Goal: Communication & Community: Answer question/provide support

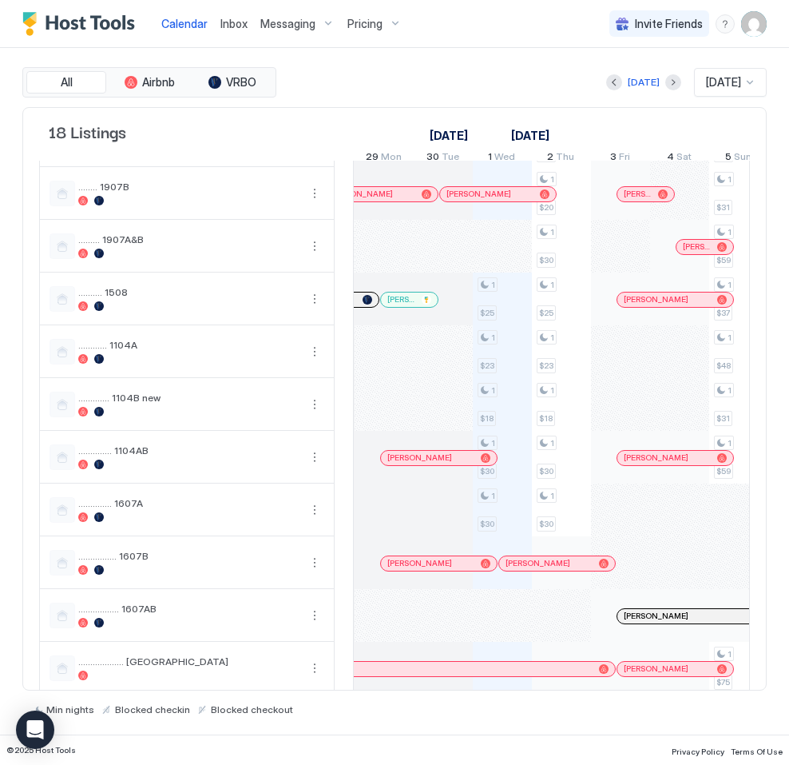
scroll to position [439, 0]
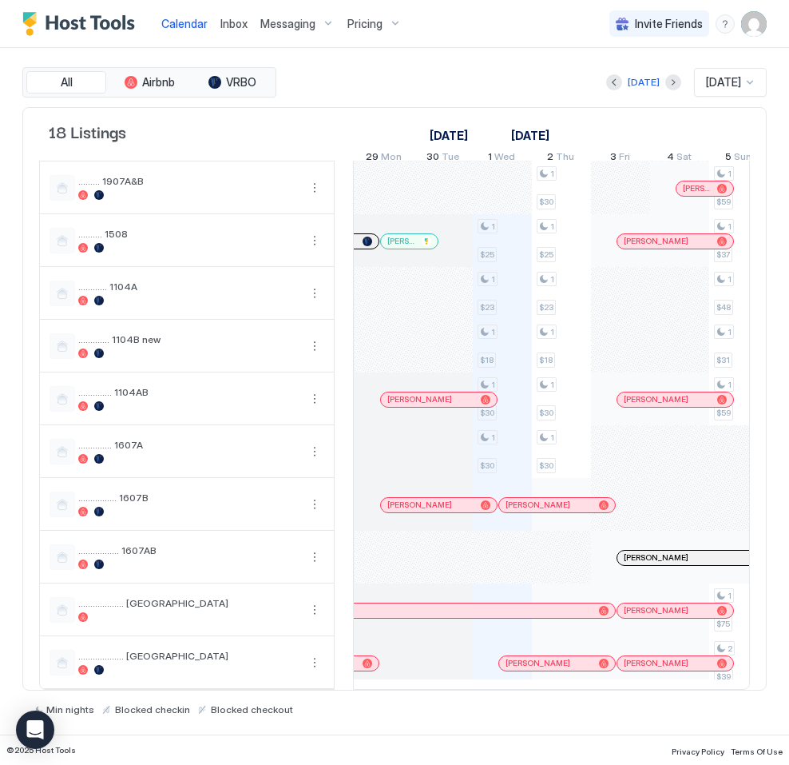
click at [516, 606] on div "[PERSON_NAME]" at bounding box center [320, 610] width 589 height 14
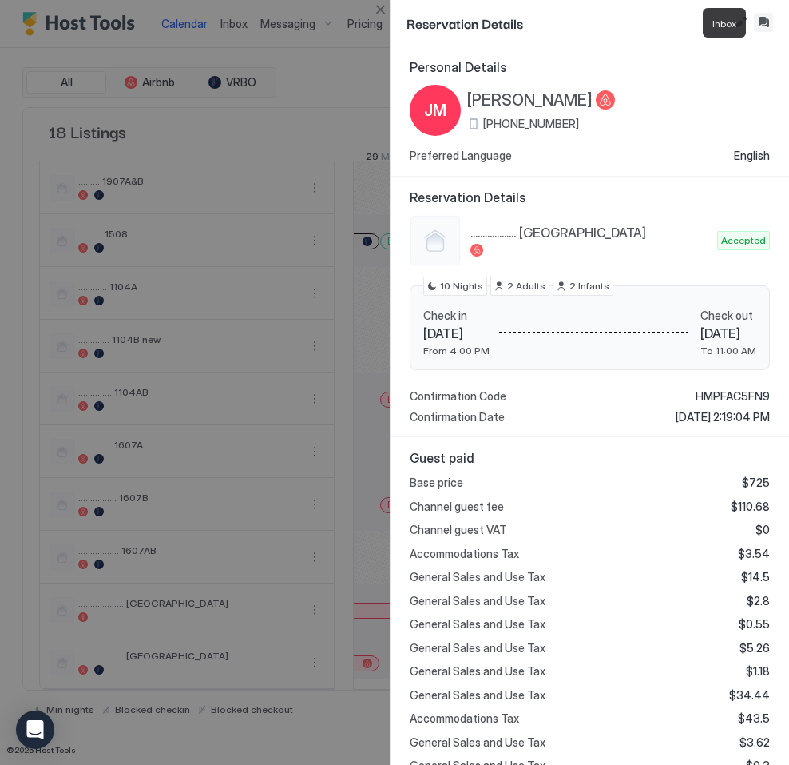
click at [761, 21] on button "Inbox" at bounding box center [763, 22] width 19 height 19
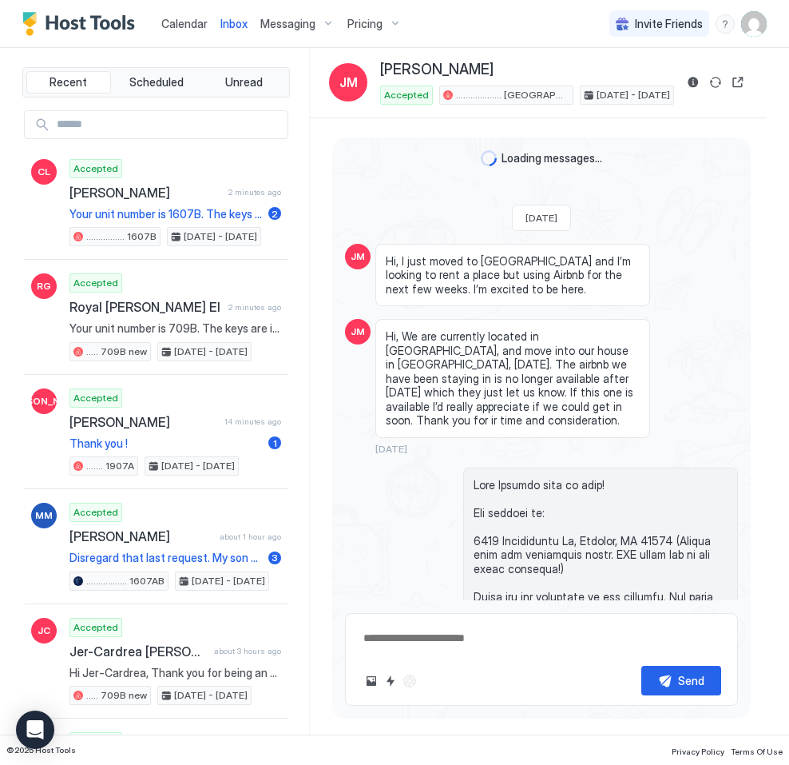
scroll to position [4471, 0]
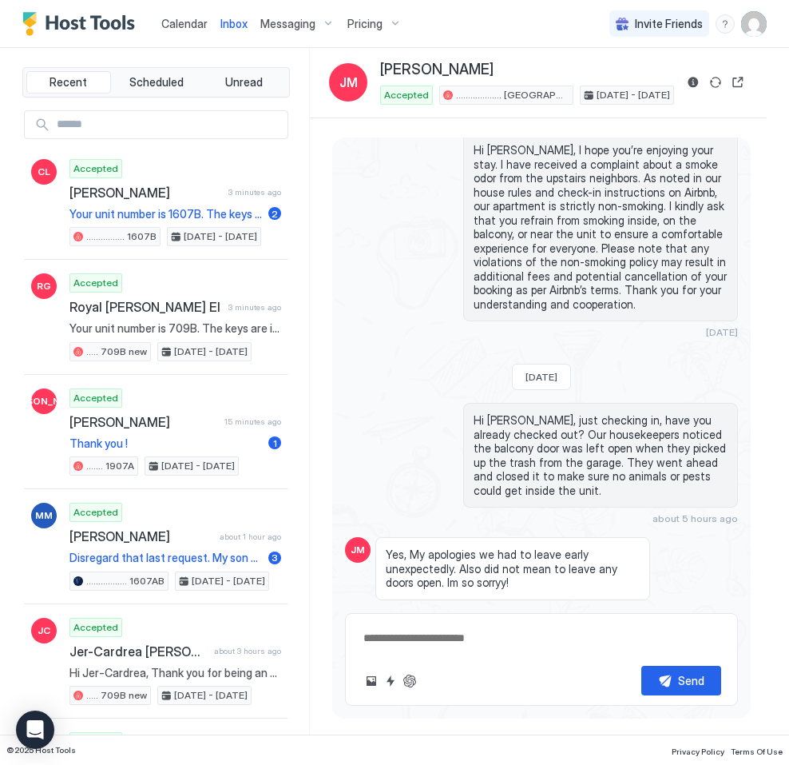
click at [467, 638] on textarea at bounding box center [542, 638] width 360 height 30
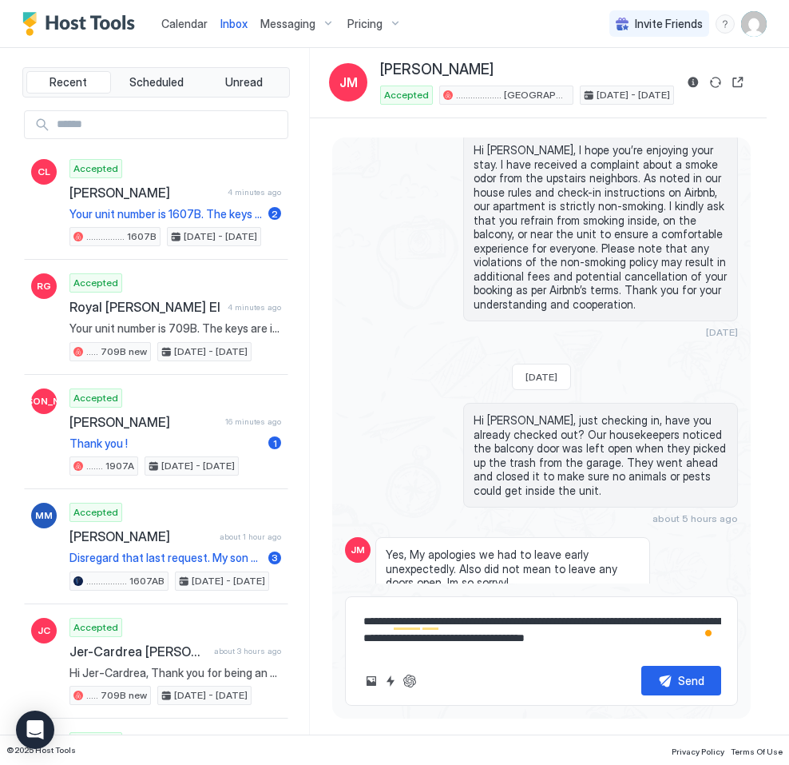
type textarea "**********"
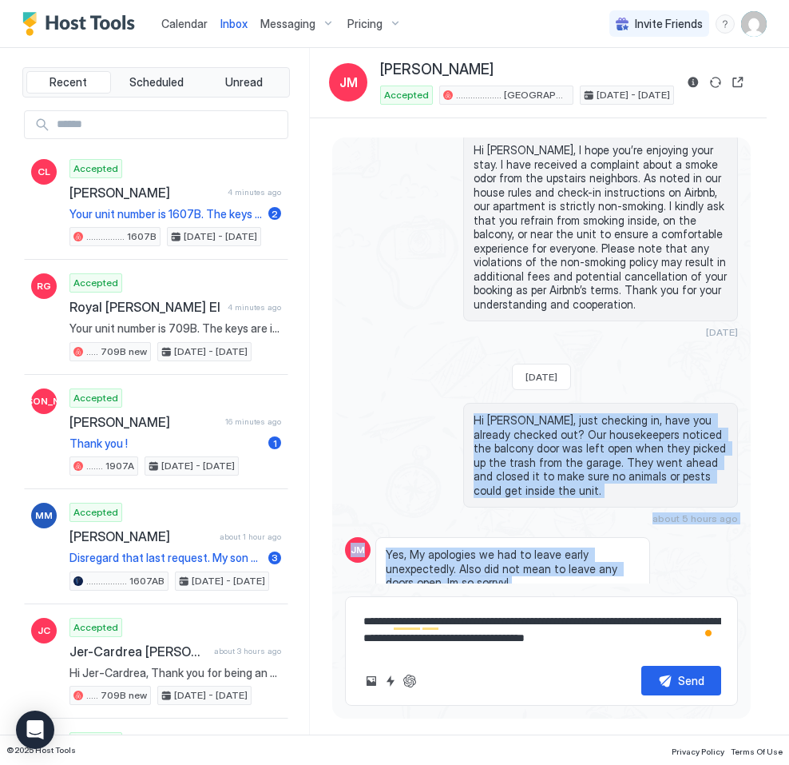
scroll to position [4488, 0]
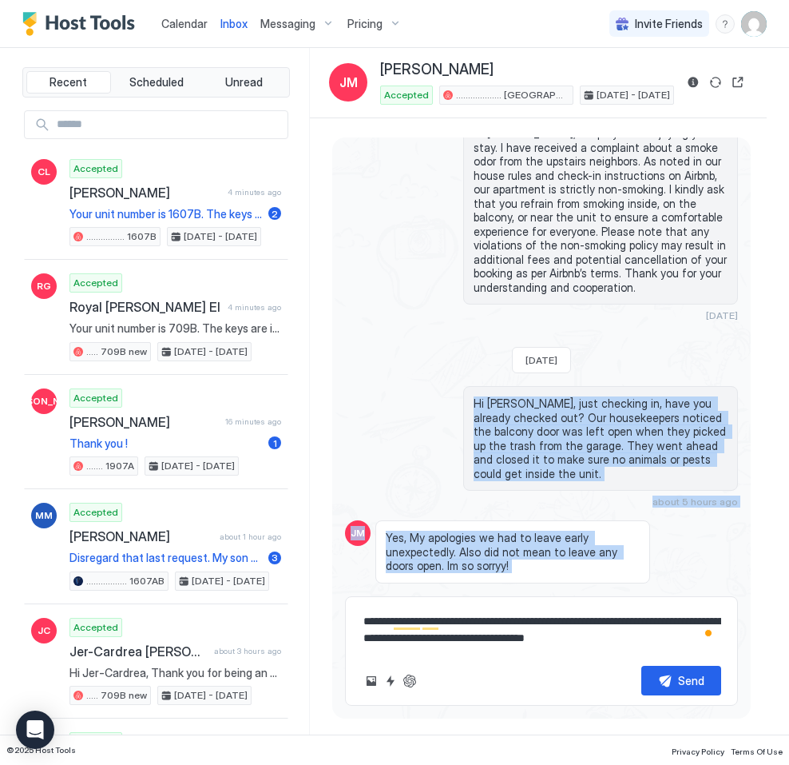
drag, startPoint x: 471, startPoint y: 372, endPoint x: 630, endPoint y: 643, distance: 313.7
click at [630, 644] on div "Loading messages... [DATE] JM Hi, I just moved to [GEOGRAPHIC_DATA] and I’m loo…" at bounding box center [541, 421] width 419 height 569
click at [632, 638] on textarea "**********" at bounding box center [542, 629] width 360 height 46
click at [527, 396] on span "Hi [PERSON_NAME], just checking in, have you already checked out? Our housekeep…" at bounding box center [601, 438] width 254 height 84
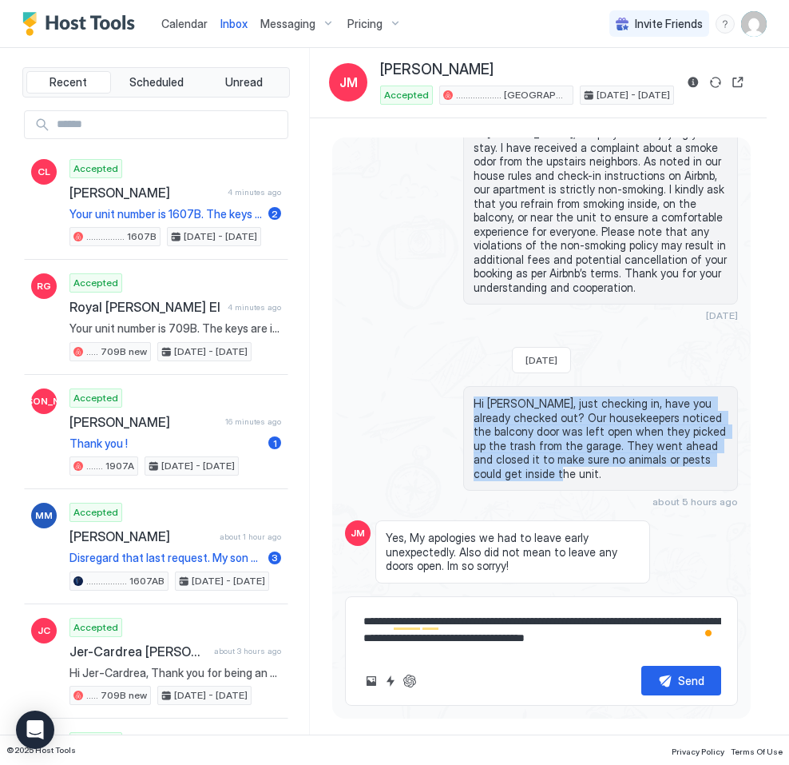
drag, startPoint x: 562, startPoint y: 424, endPoint x: 437, endPoint y: 349, distance: 145.5
click at [437, 386] on div "Hi [PERSON_NAME], just checking in, have you already checked out? Our housekeep…" at bounding box center [541, 446] width 393 height 121
copy span "Hi [PERSON_NAME], just checking in, have you already checked out? Our housekeep…"
click at [466, 531] on span "Yes, My apologies we had to leave early unexpectedly. Also did not mean to leav…" at bounding box center [513, 552] width 254 height 42
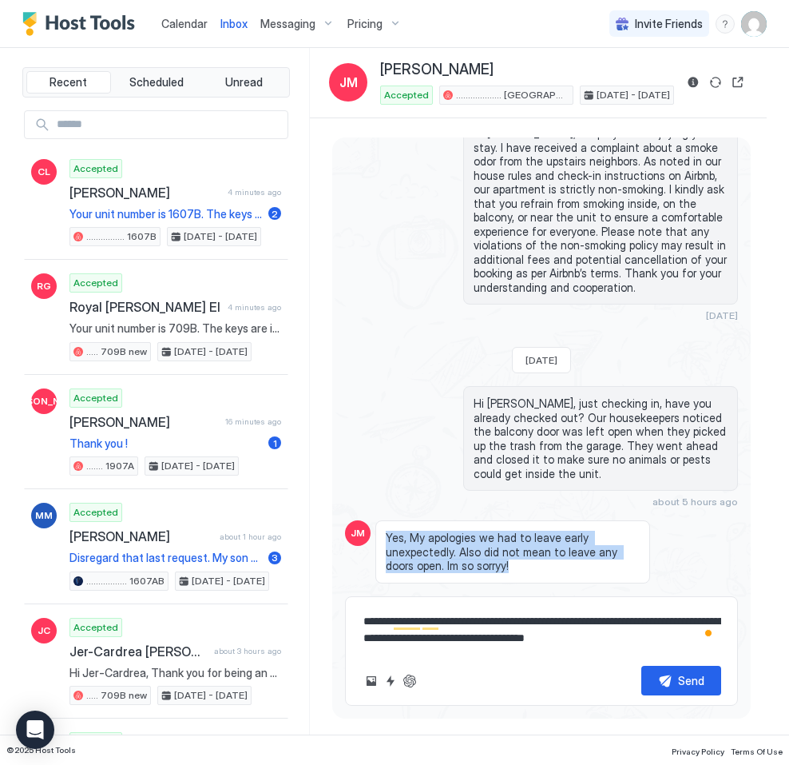
drag, startPoint x: 515, startPoint y: 520, endPoint x: 385, endPoint y: 491, distance: 133.4
click at [385, 520] on div "Yes, My apologies we had to leave early unexpectedly. Also did not mean to leav…" at bounding box center [513, 551] width 275 height 63
copy span "Yes, My apologies we had to leave early unexpectedly. Also did not mean to leav…"
drag, startPoint x: 496, startPoint y: 608, endPoint x: 592, endPoint y: 640, distance: 101.1
click at [496, 608] on textarea "**********" at bounding box center [542, 629] width 360 height 46
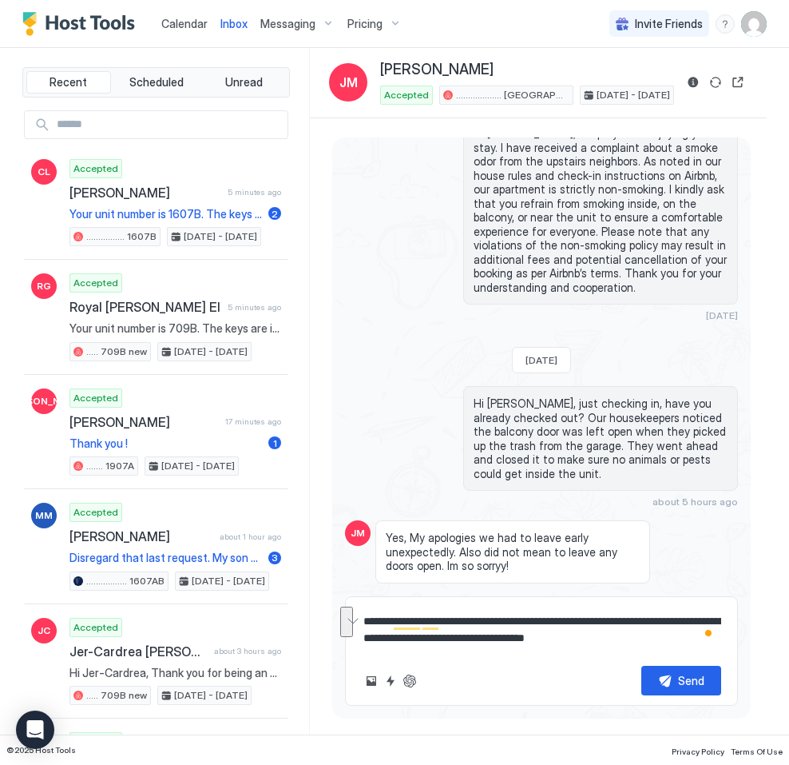
drag, startPoint x: 645, startPoint y: 643, endPoint x: 333, endPoint y: 618, distance: 312.7
click at [333, 618] on div "Loading messages... [DATE] JM Hi, I just moved to [GEOGRAPHIC_DATA] and I’m loo…" at bounding box center [541, 421] width 419 height 569
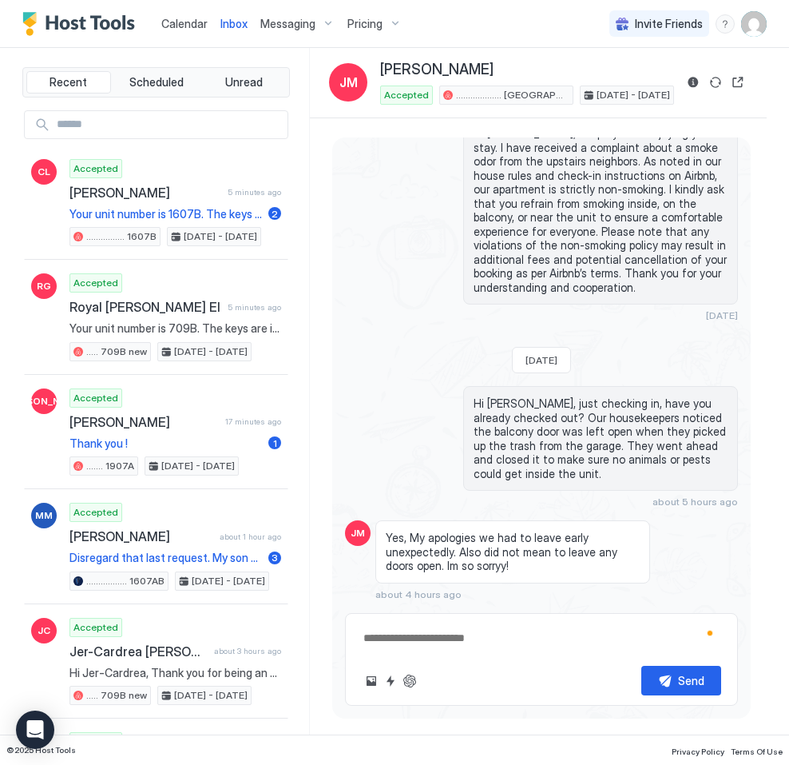
scroll to position [4471, 0]
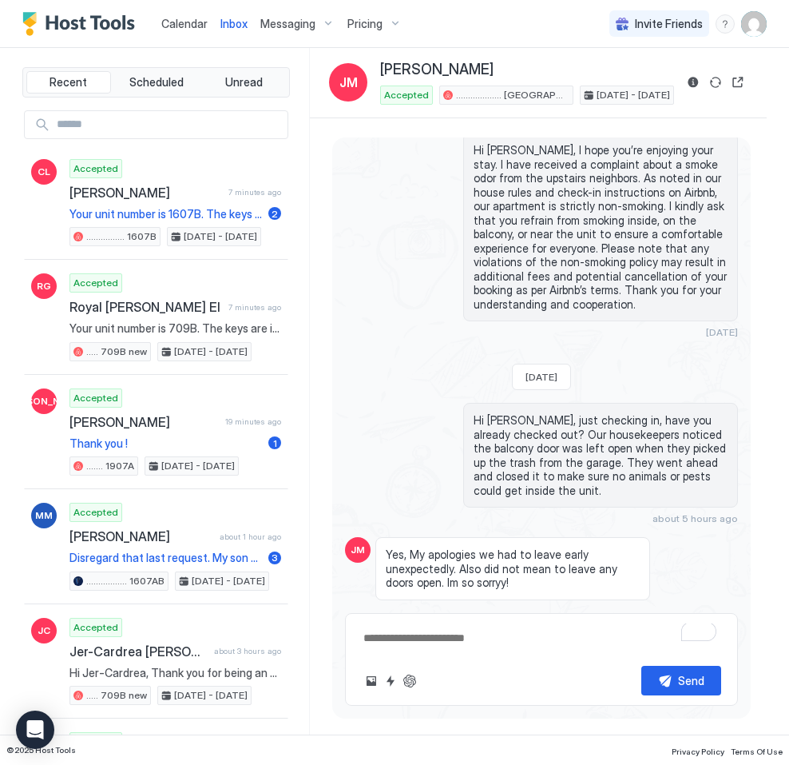
paste textarea "**********"
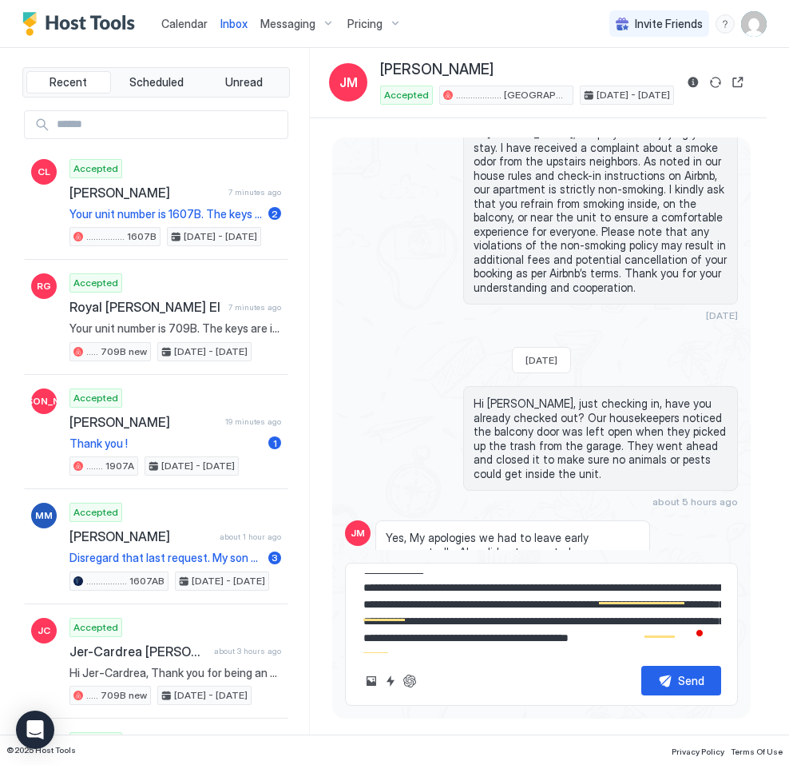
scroll to position [0, 0]
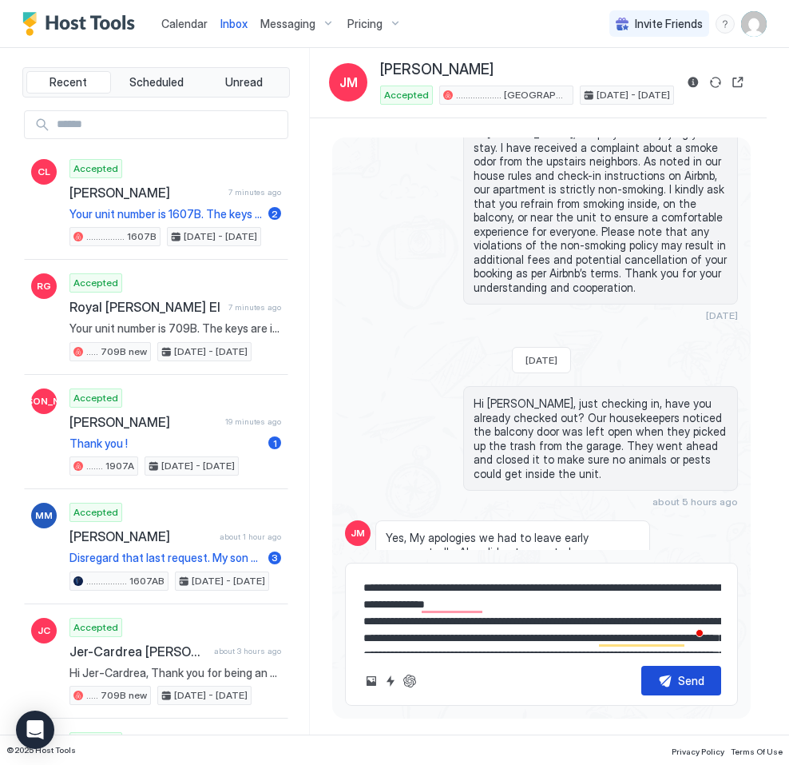
type textarea "**********"
click at [689, 676] on div "Send" at bounding box center [691, 680] width 26 height 17
